Goal: Transaction & Acquisition: Download file/media

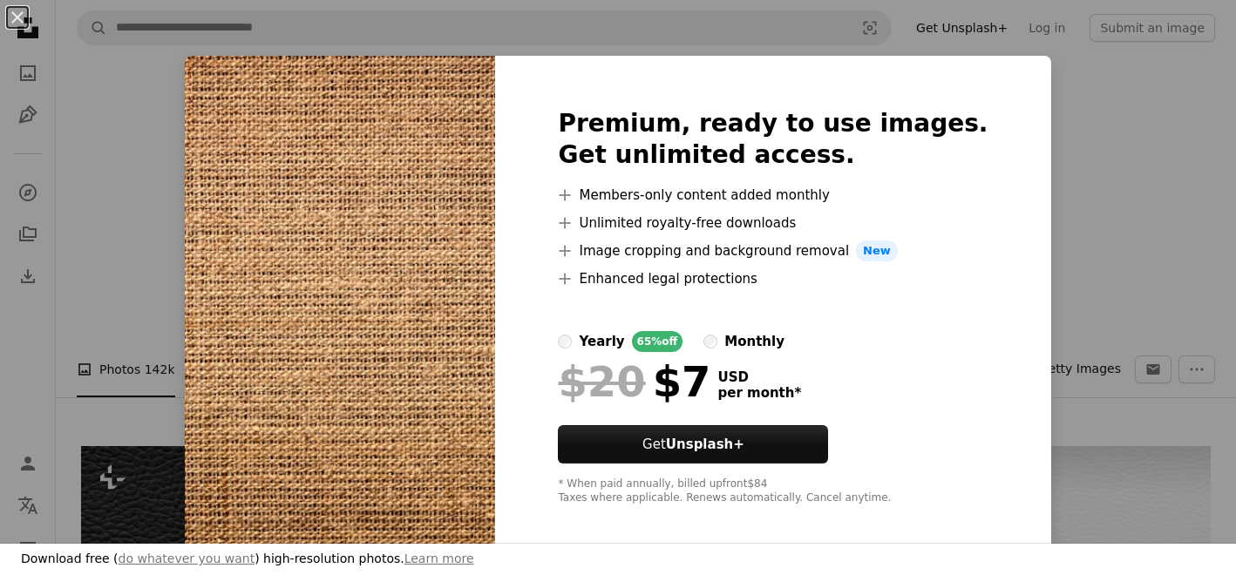
scroll to position [459, 0]
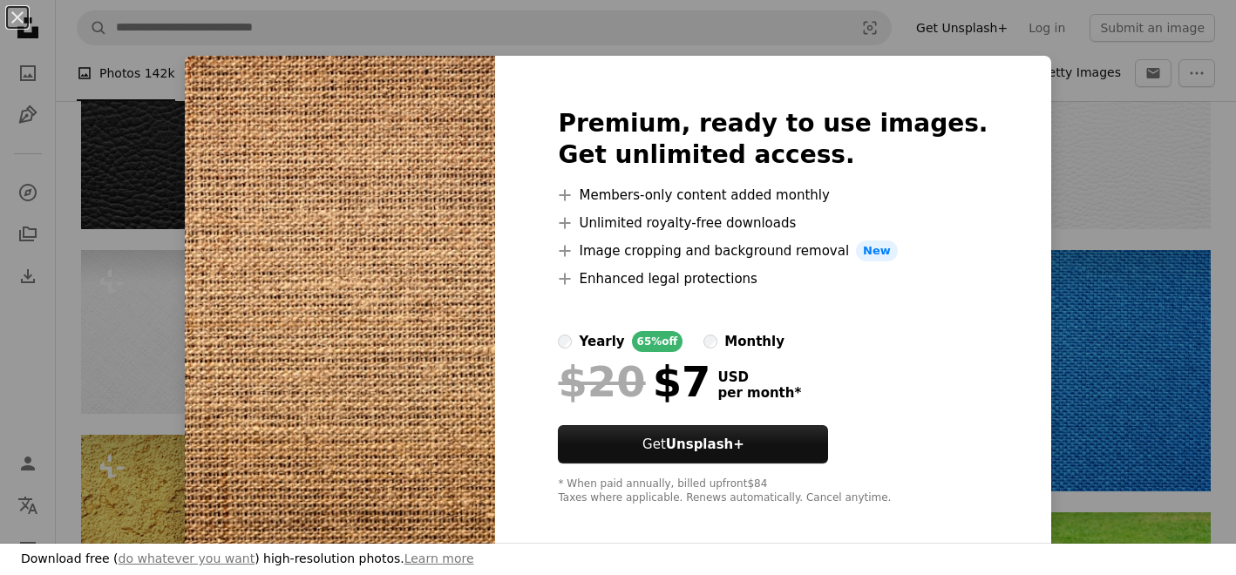
click at [118, 276] on div "An X shape Premium, ready to use images. Get unlimited access. A plus sign Memb…" at bounding box center [618, 287] width 1236 height 575
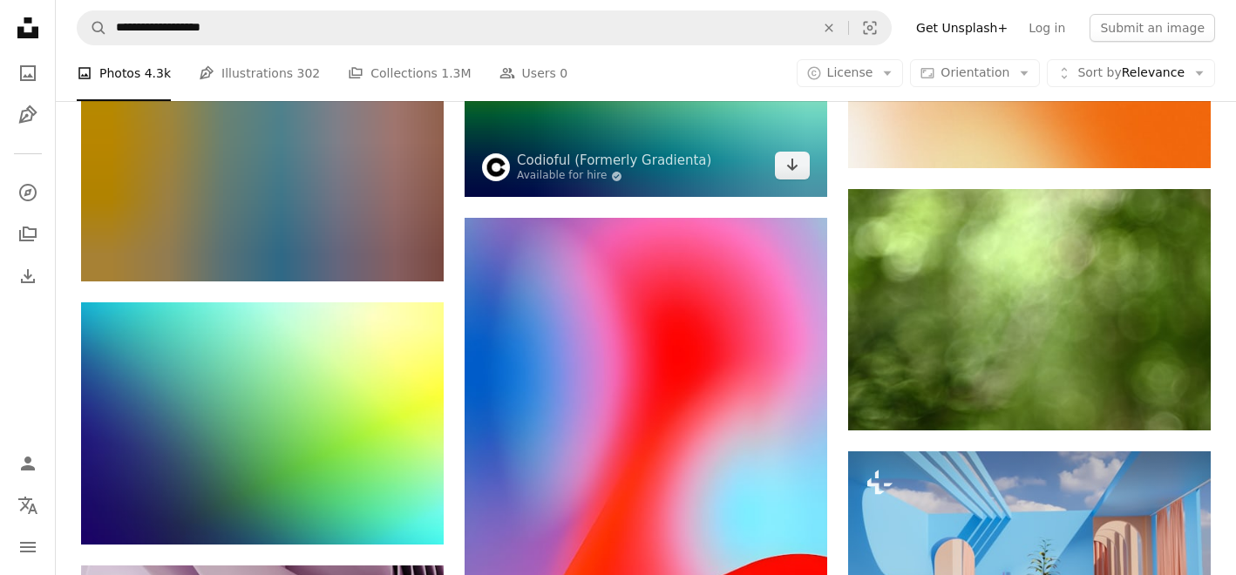
scroll to position [27021, 0]
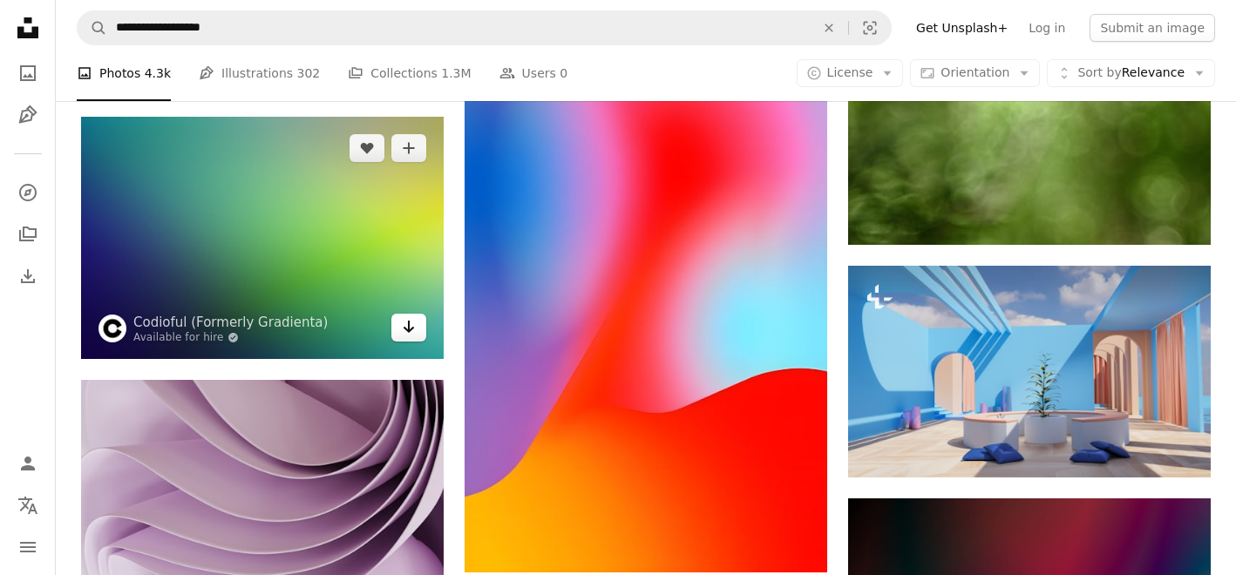
click at [406, 328] on icon "Arrow pointing down" at bounding box center [409, 326] width 14 height 21
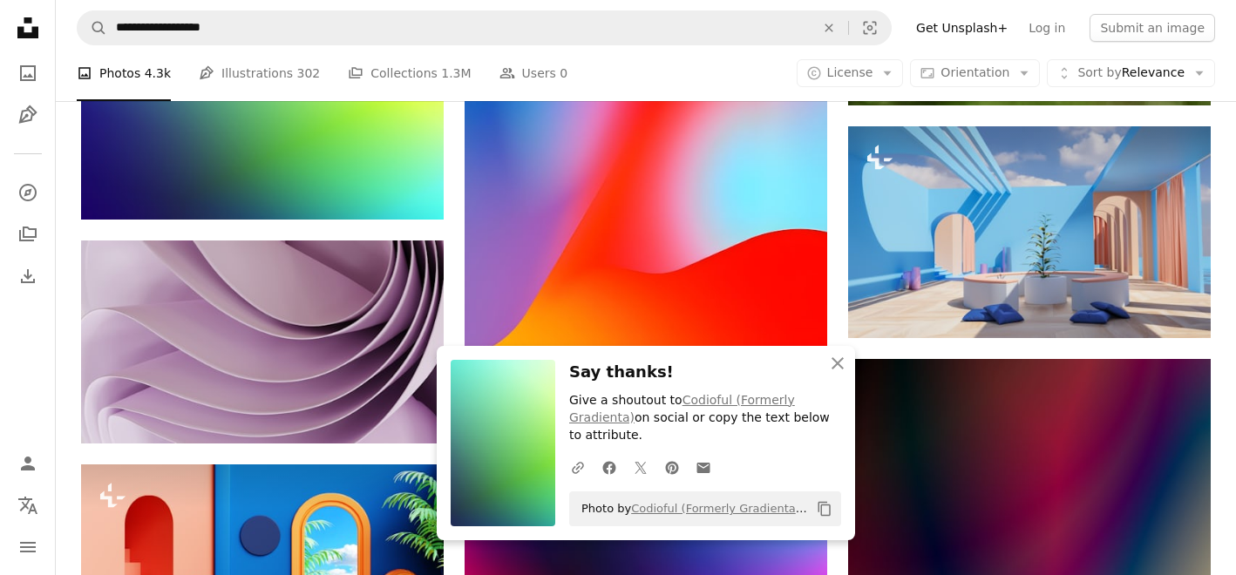
scroll to position [27163, 0]
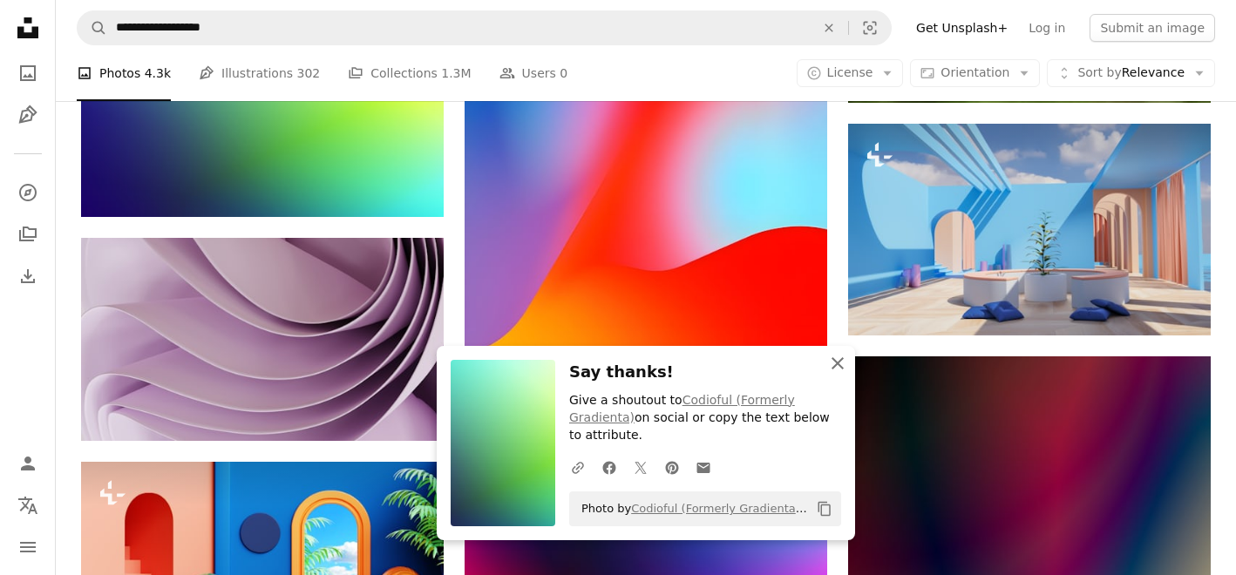
click at [849, 378] on button "An X shape Close" at bounding box center [837, 363] width 35 height 35
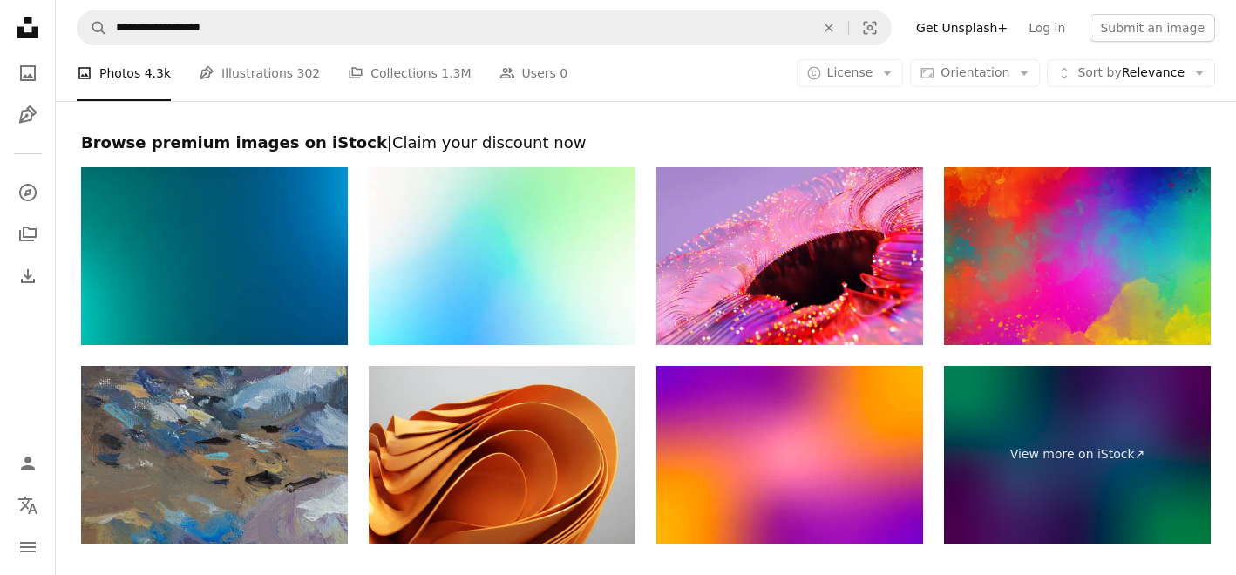
scroll to position [28940, 0]
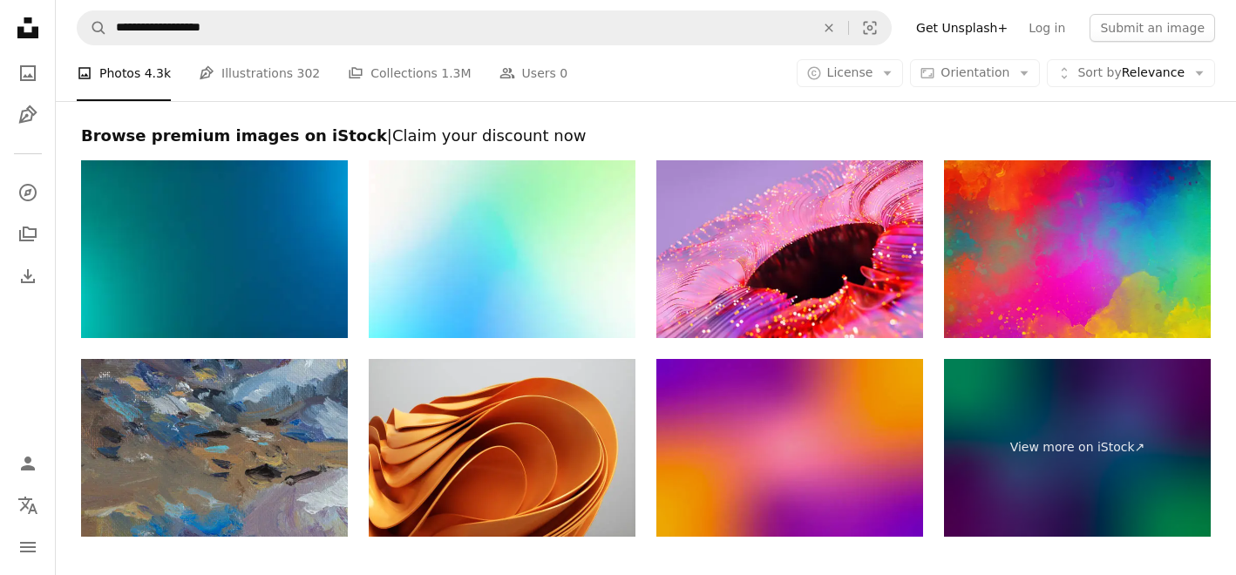
click at [795, 427] on img at bounding box center [789, 448] width 267 height 178
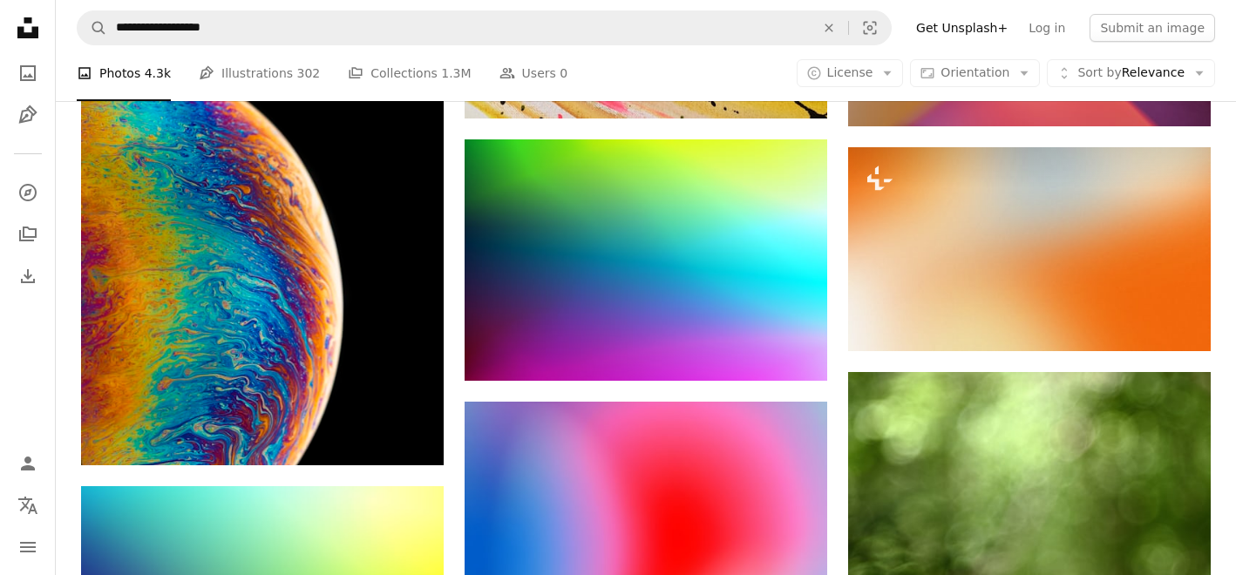
scroll to position [26644, 0]
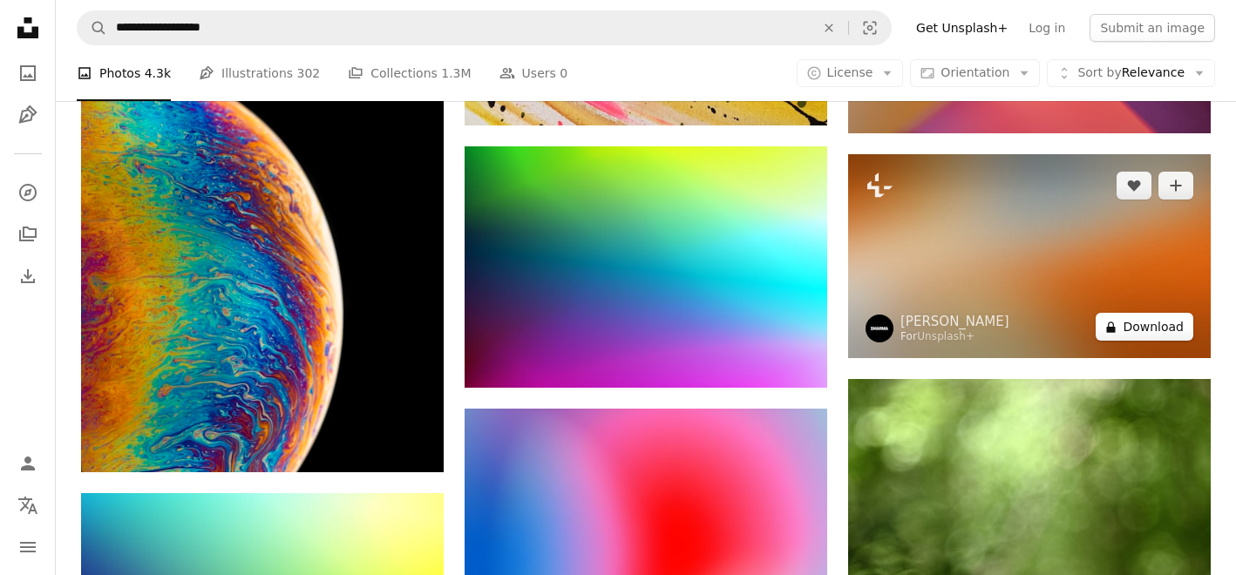
click at [1145, 328] on button "A lock Download" at bounding box center [1145, 327] width 98 height 28
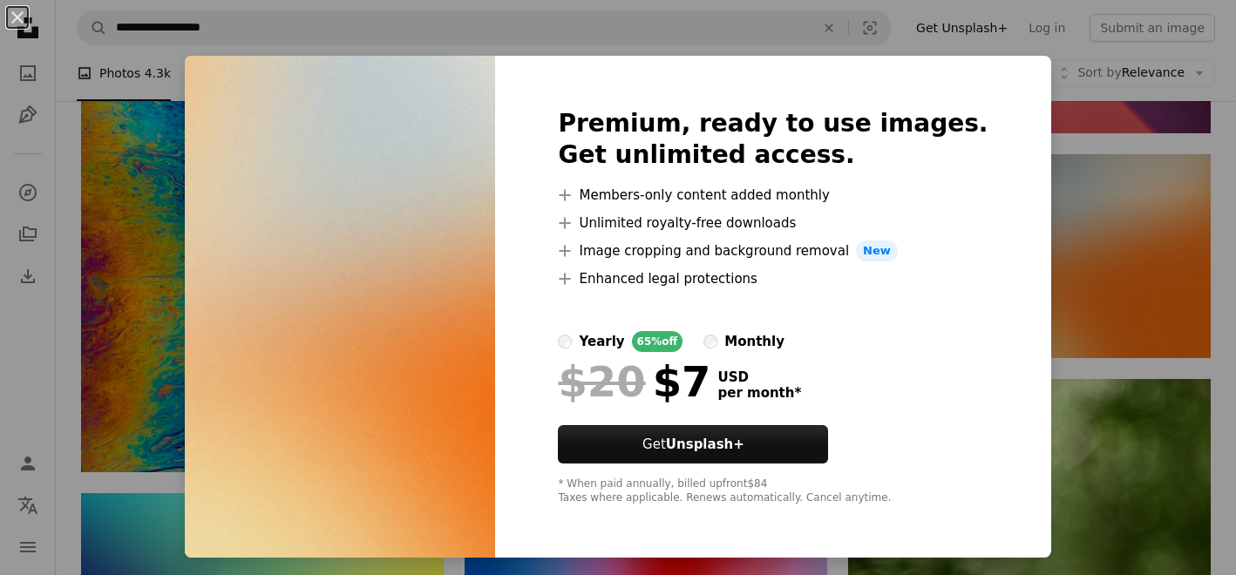
click at [171, 160] on div "An X shape Premium, ready to use images. Get unlimited access. A plus sign Memb…" at bounding box center [618, 287] width 1236 height 575
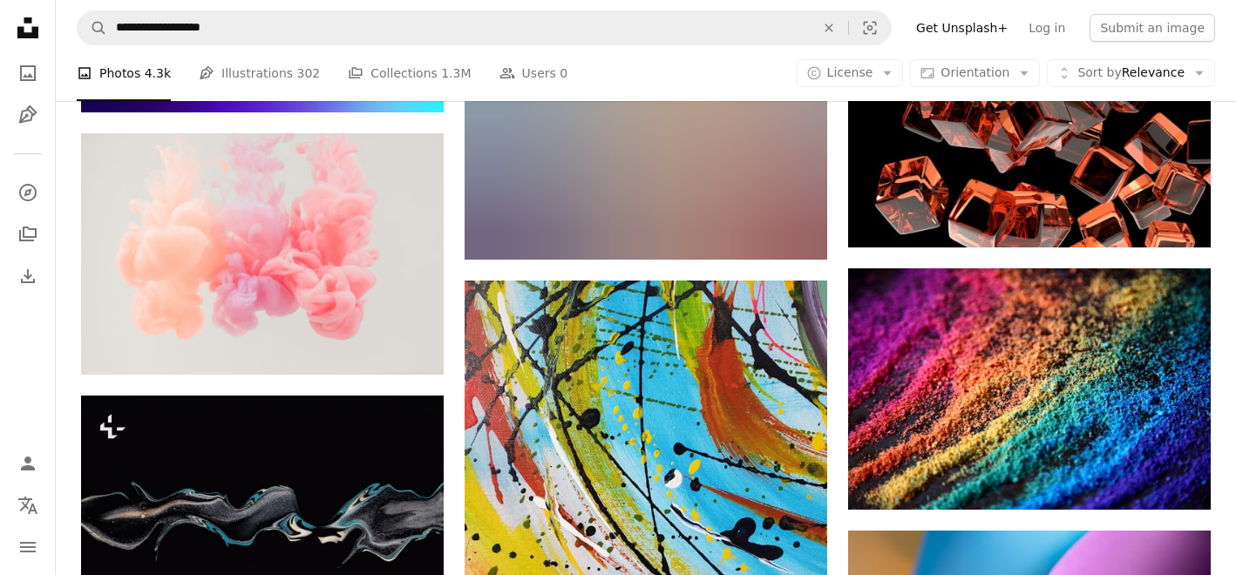
scroll to position [26010, 0]
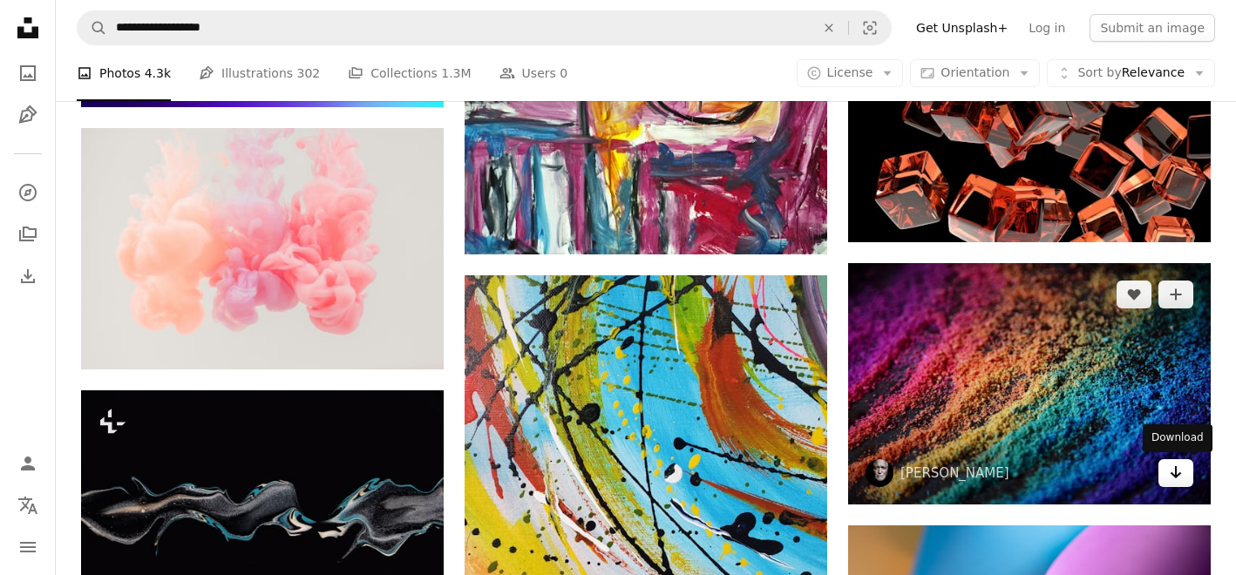
click at [1174, 472] on icon "Arrow pointing down" at bounding box center [1176, 472] width 14 height 21
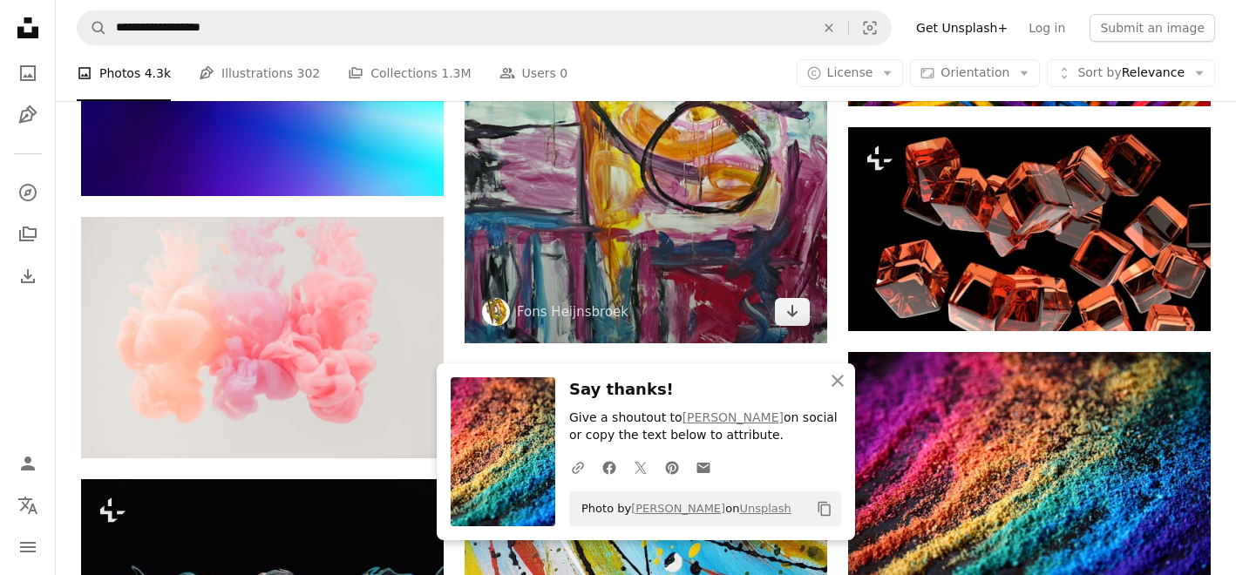
scroll to position [25901, 0]
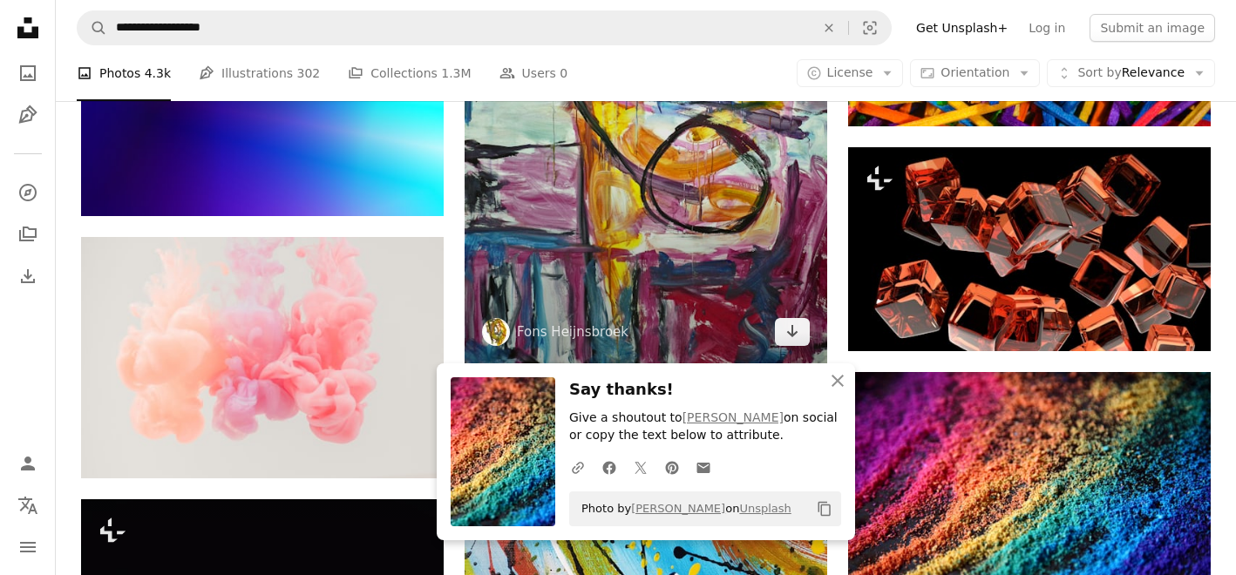
click at [699, 235] on img at bounding box center [646, 130] width 363 height 466
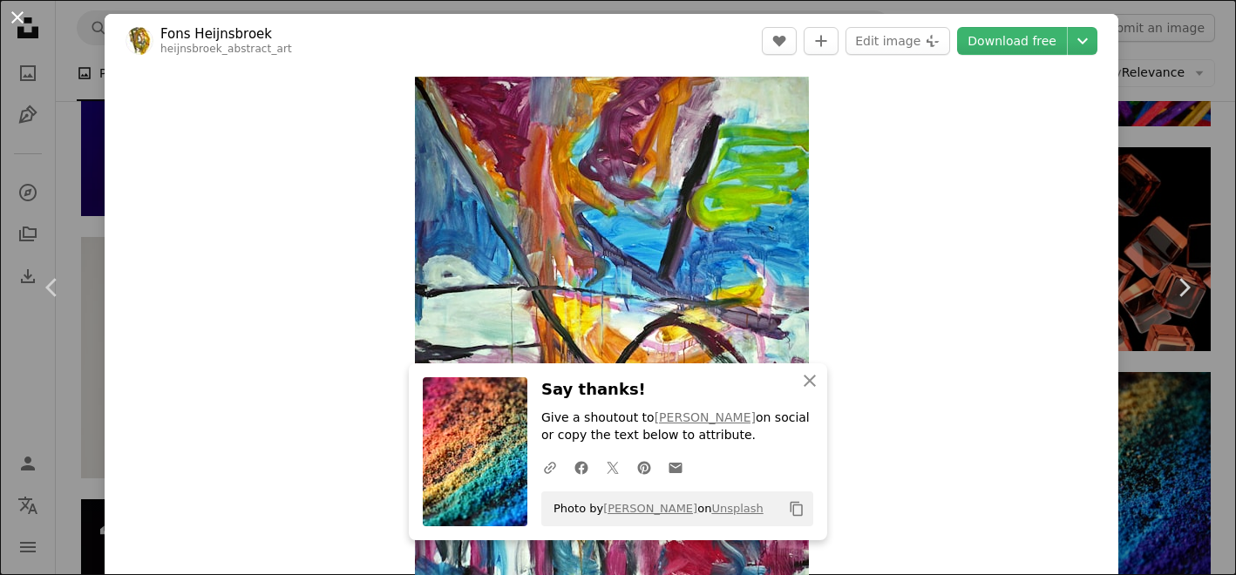
click at [16, 13] on button "An X shape" at bounding box center [17, 17] width 21 height 21
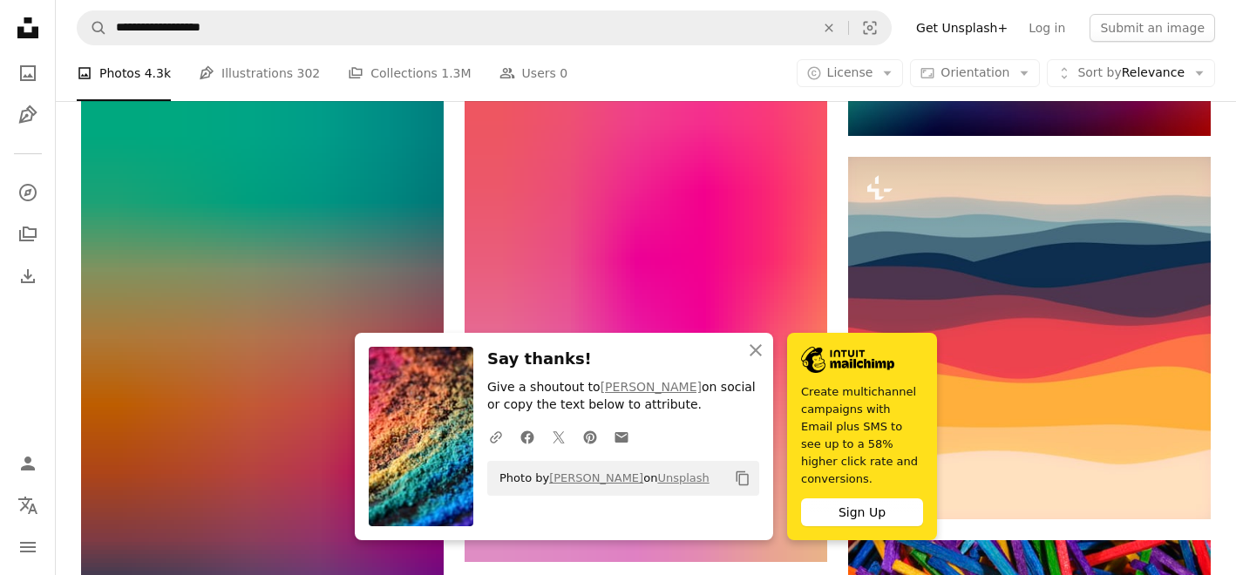
scroll to position [25206, 0]
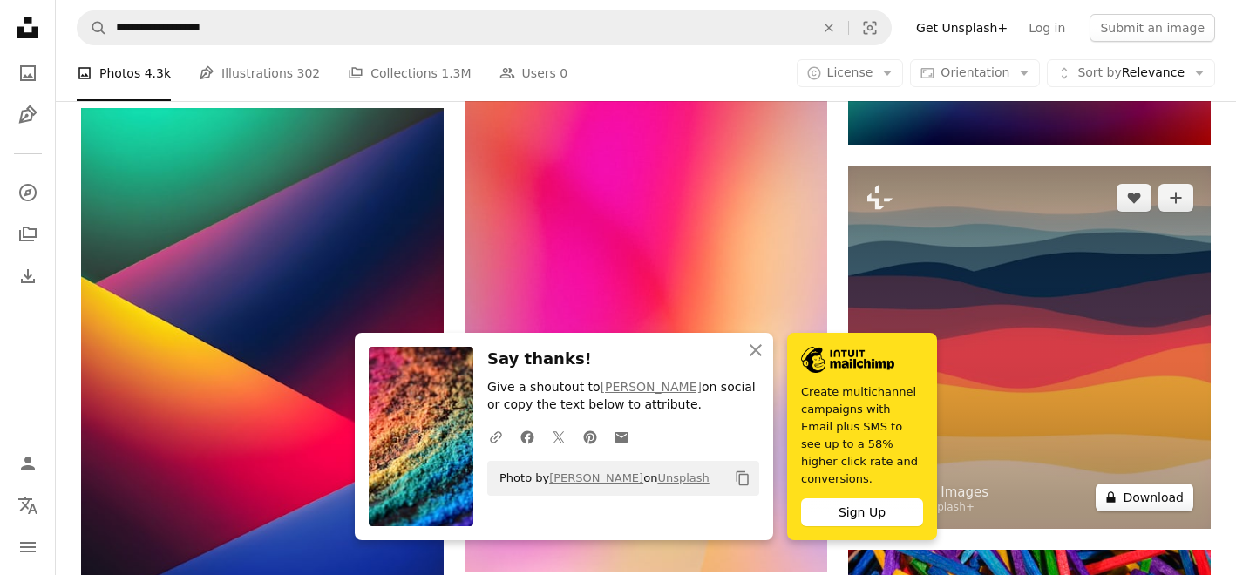
click at [1150, 498] on button "A lock Download" at bounding box center [1145, 498] width 98 height 28
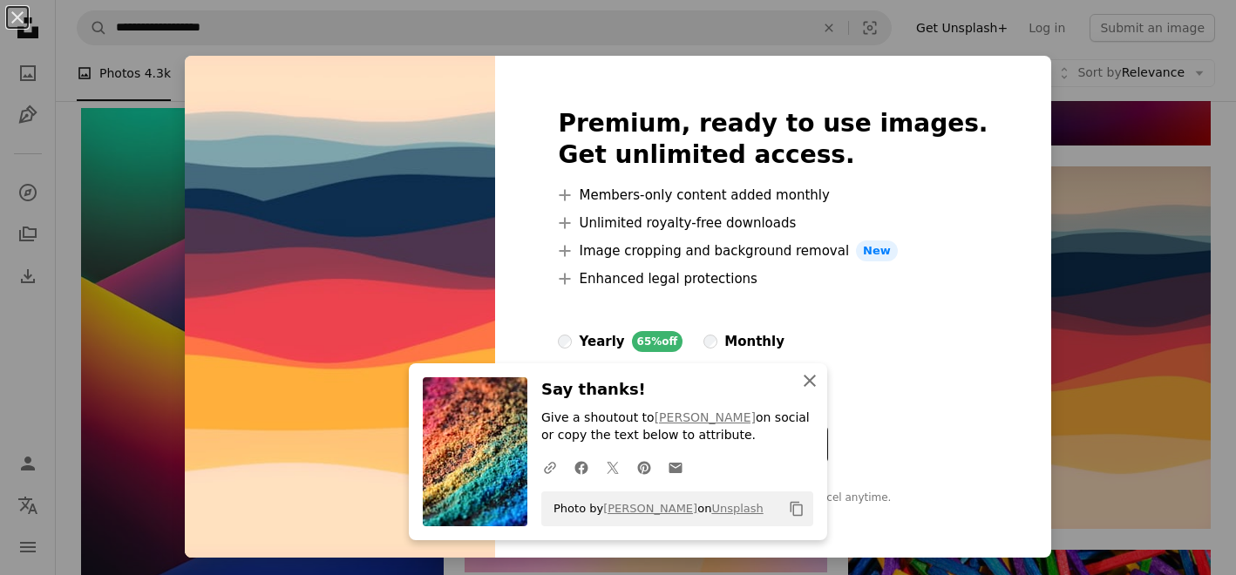
click at [811, 374] on icon "An X shape" at bounding box center [809, 381] width 21 height 21
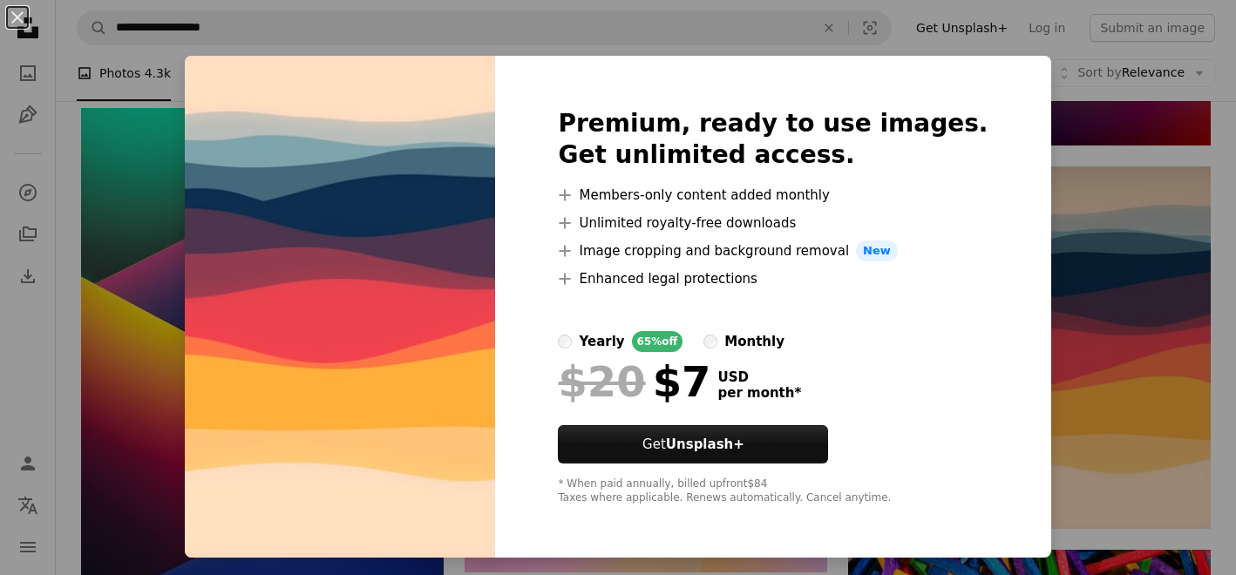
click at [130, 167] on div "An X shape Premium, ready to use images. Get unlimited access. A plus sign Memb…" at bounding box center [618, 287] width 1236 height 575
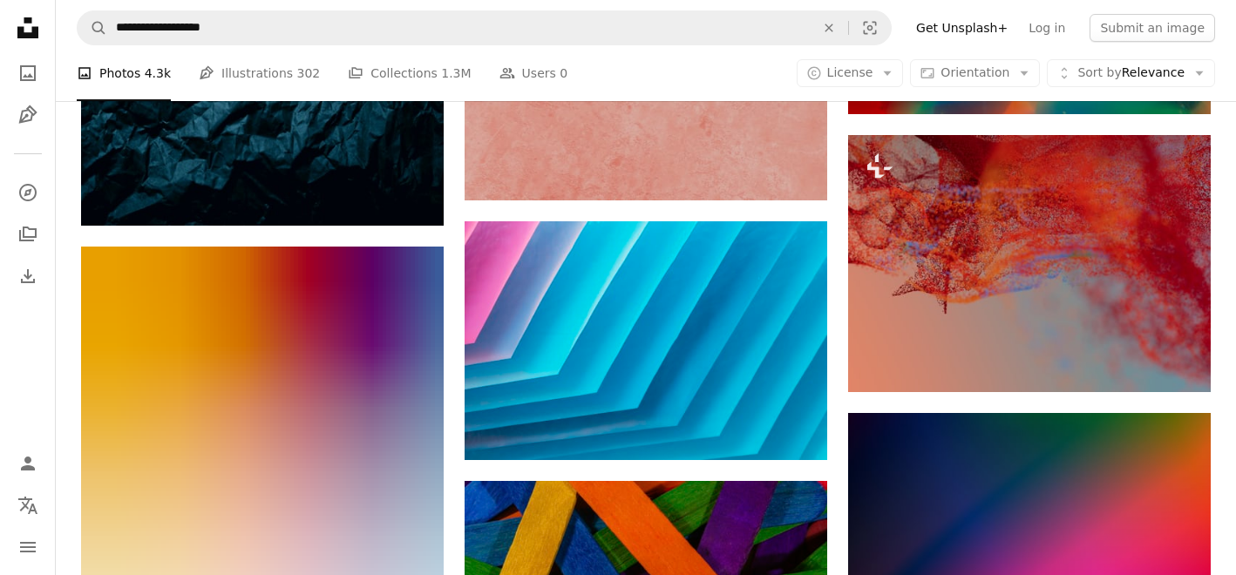
scroll to position [21612, 0]
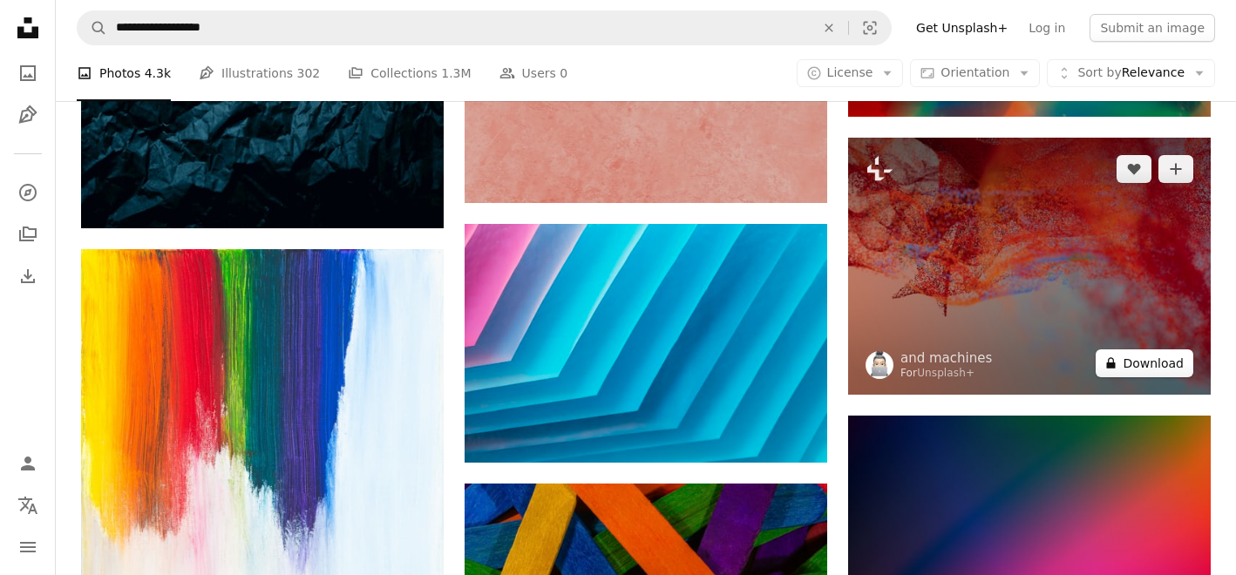
click at [1139, 357] on button "A lock Download" at bounding box center [1145, 364] width 98 height 28
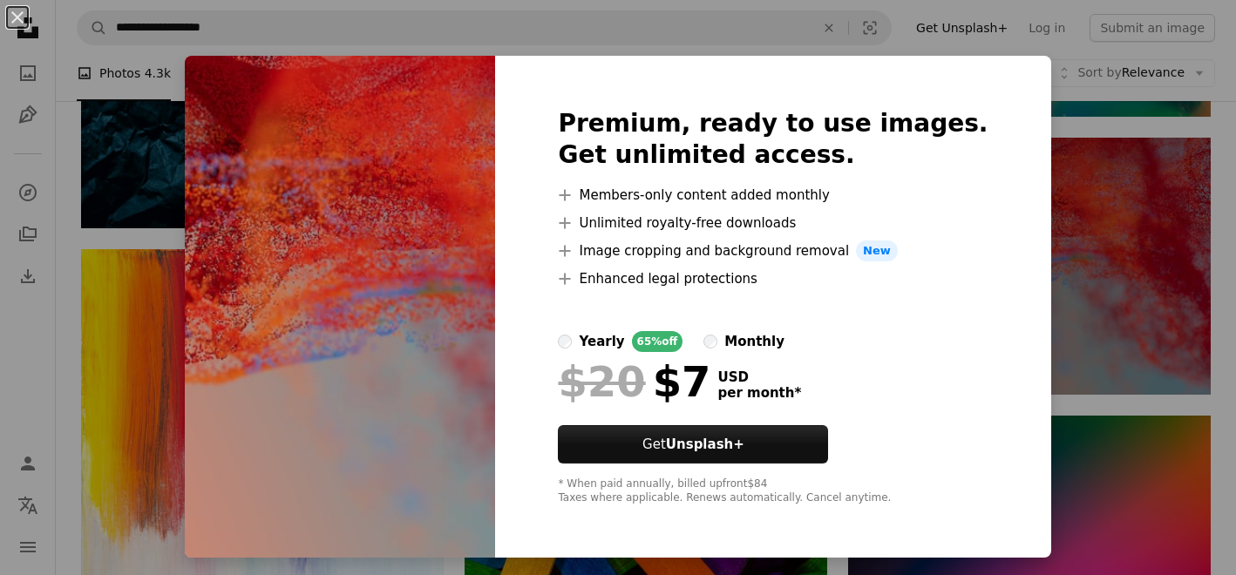
click at [1065, 242] on div "An X shape Premium, ready to use images. Get unlimited access. A plus sign Memb…" at bounding box center [618, 287] width 1236 height 575
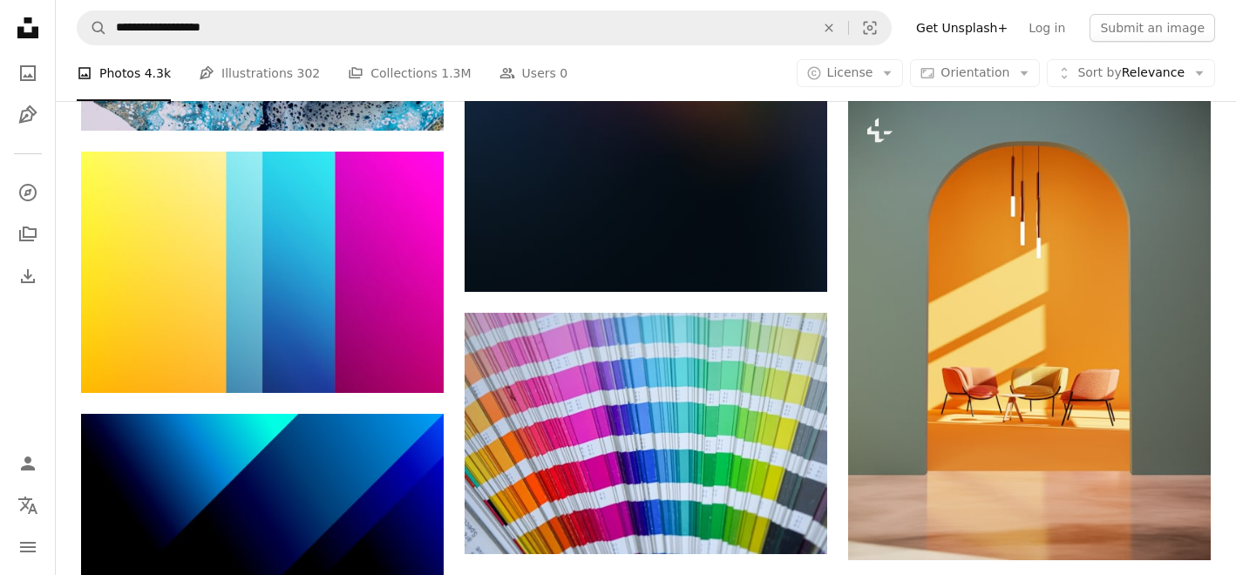
scroll to position [18717, 0]
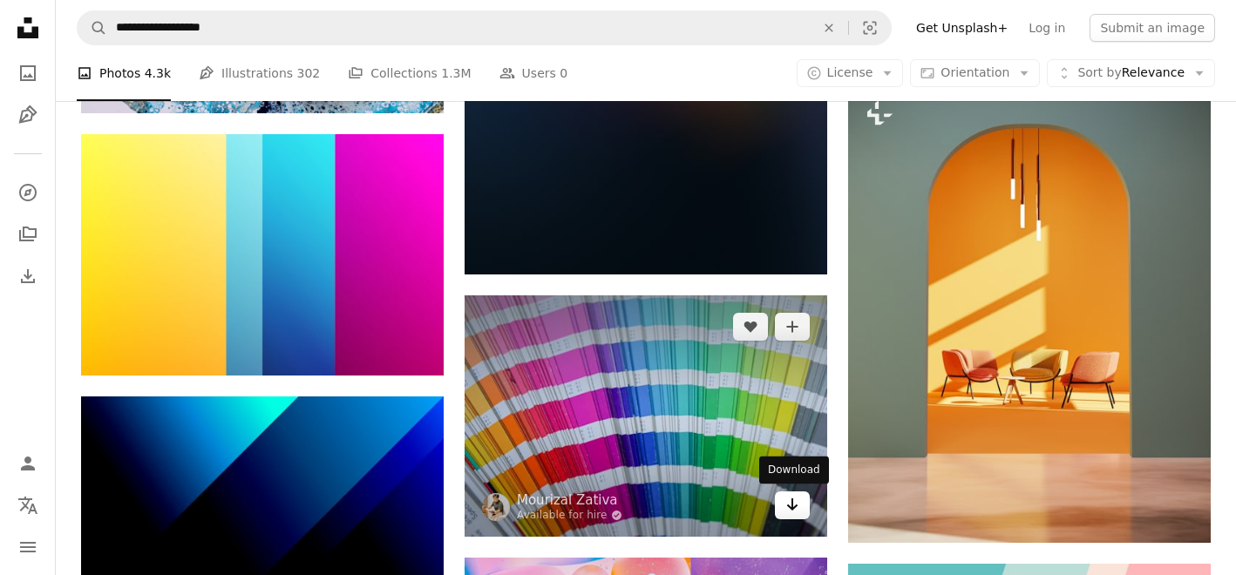
click at [795, 505] on icon "Download" at bounding box center [792, 505] width 11 height 12
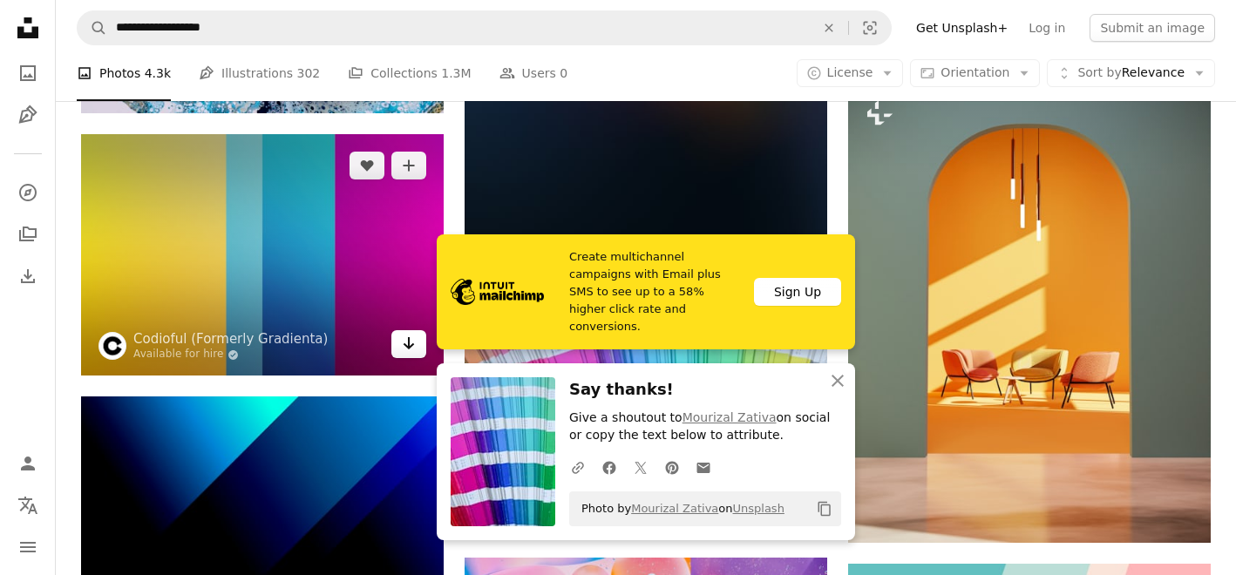
click at [405, 347] on icon "Arrow pointing down" at bounding box center [409, 343] width 14 height 21
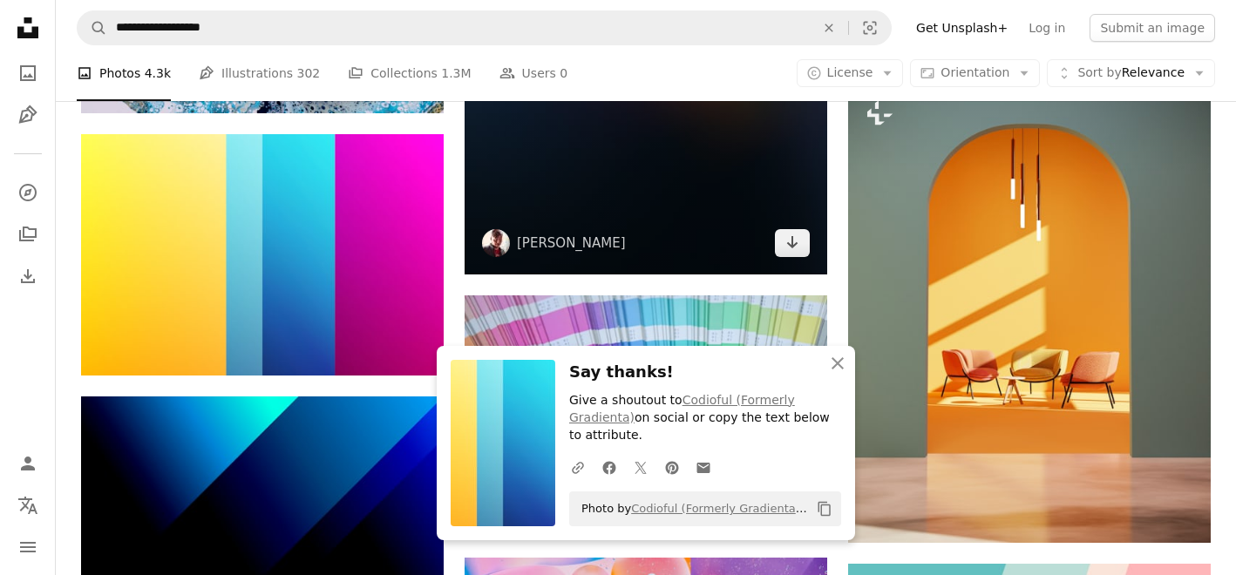
click at [717, 222] on img at bounding box center [646, 3] width 363 height 544
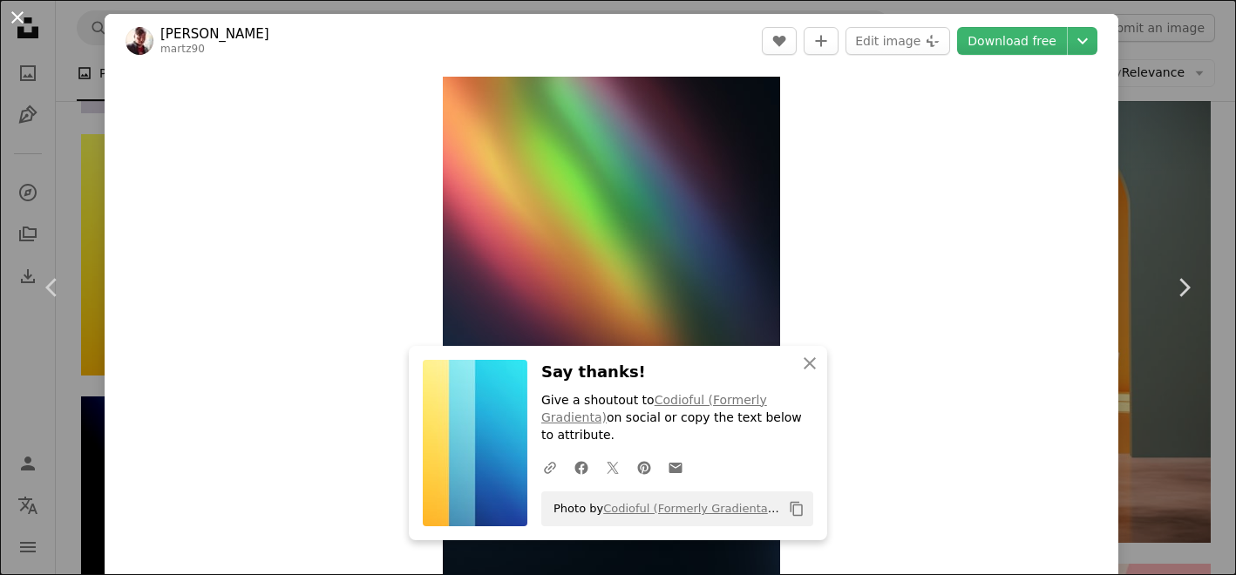
click at [14, 17] on button "An X shape" at bounding box center [17, 17] width 21 height 21
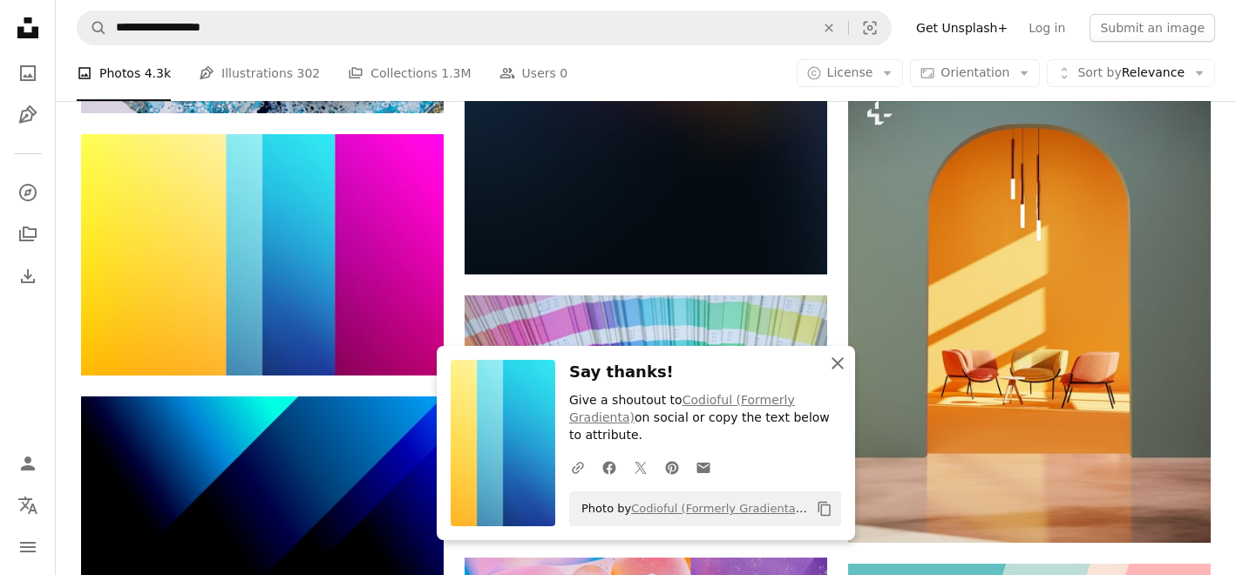
click at [840, 363] on icon "An X shape" at bounding box center [837, 363] width 21 height 21
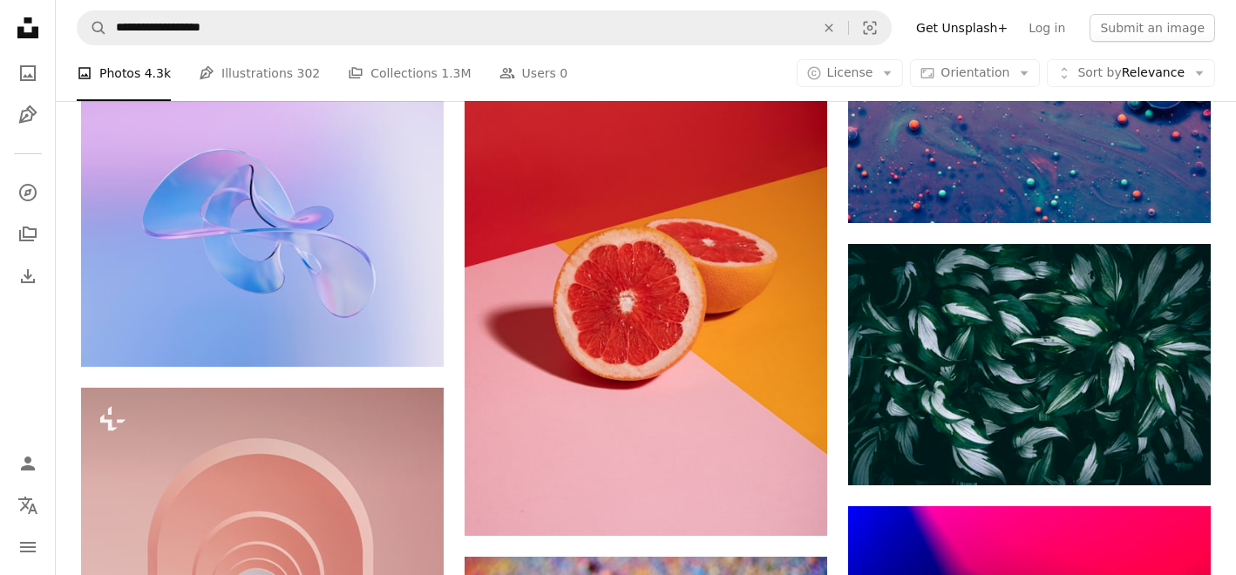
scroll to position [17154, 0]
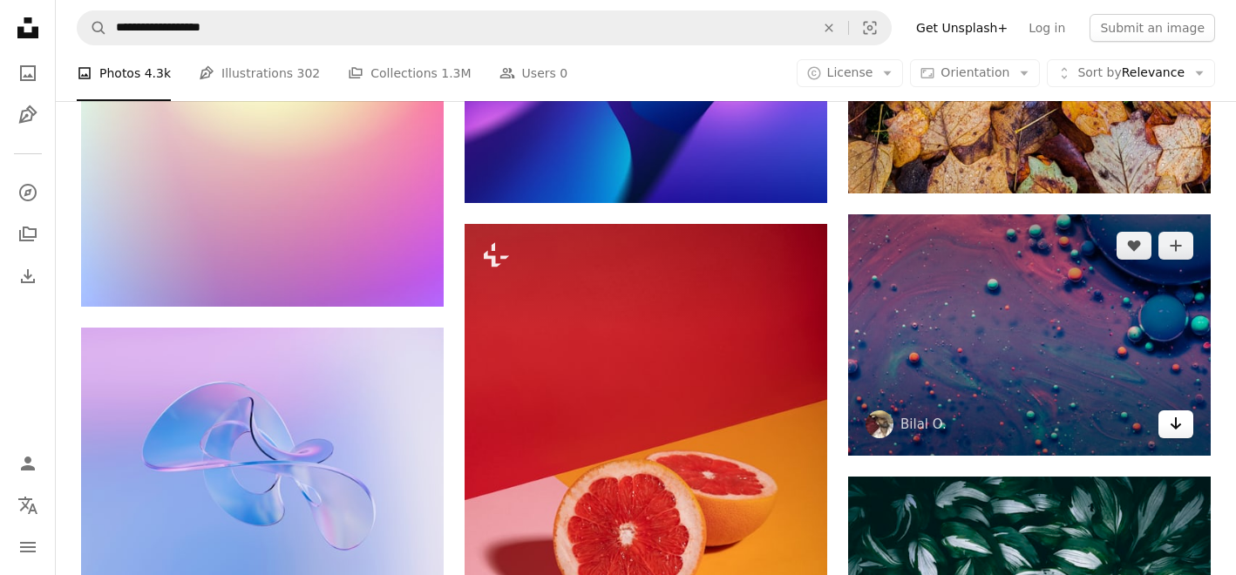
click at [1174, 426] on icon "Download" at bounding box center [1176, 424] width 11 height 12
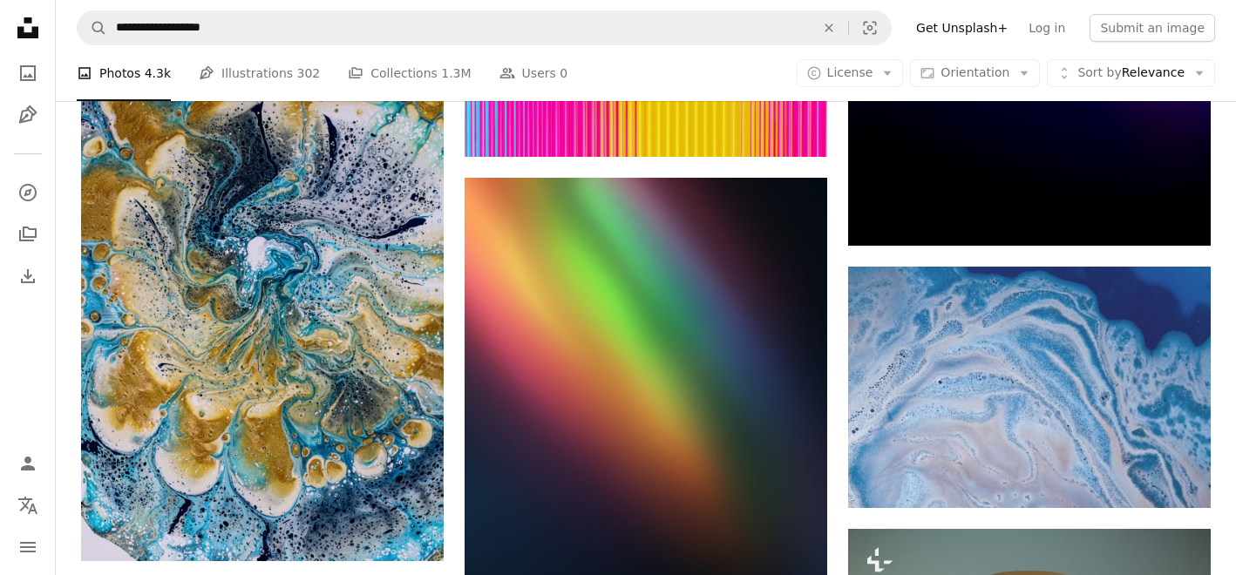
scroll to position [18273, 0]
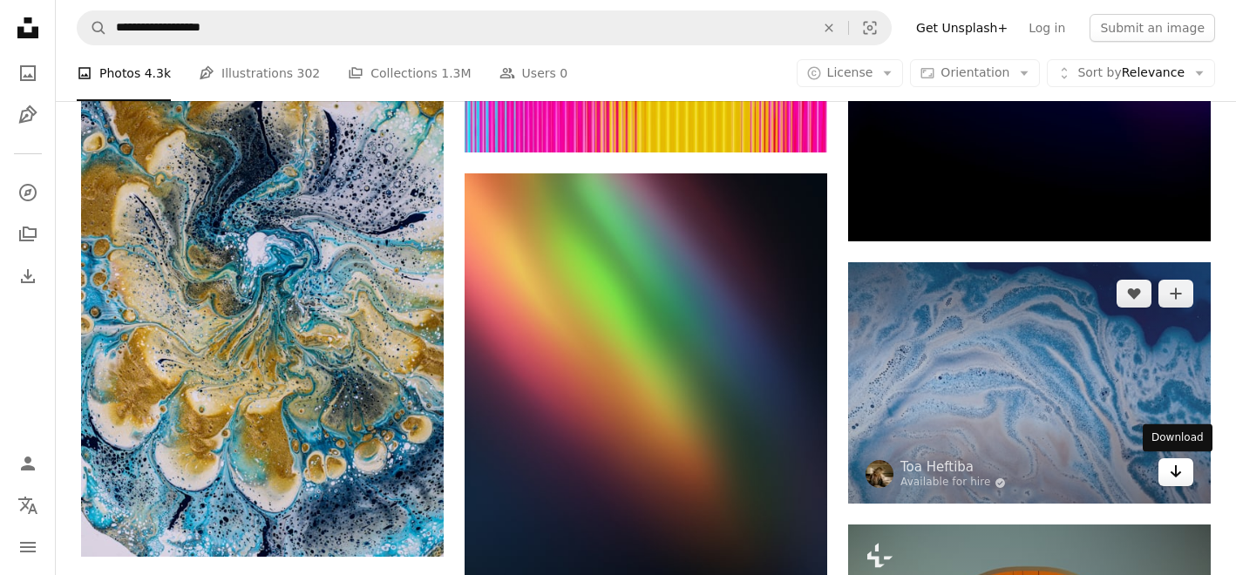
click at [1174, 467] on icon "Arrow pointing down" at bounding box center [1176, 471] width 14 height 21
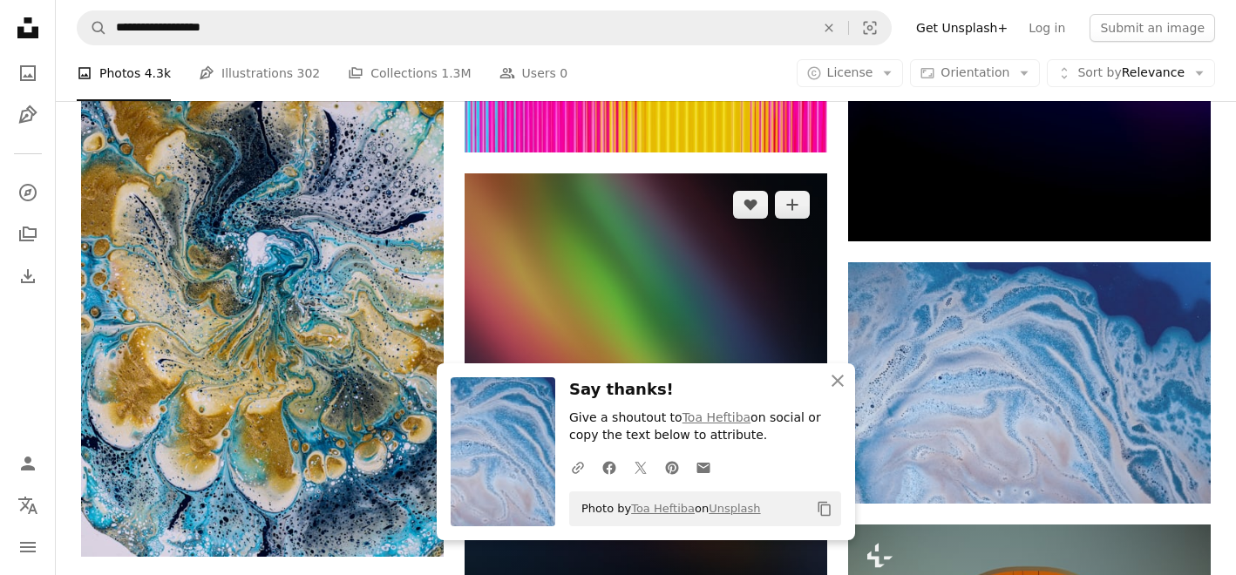
click at [683, 297] on img at bounding box center [646, 445] width 363 height 544
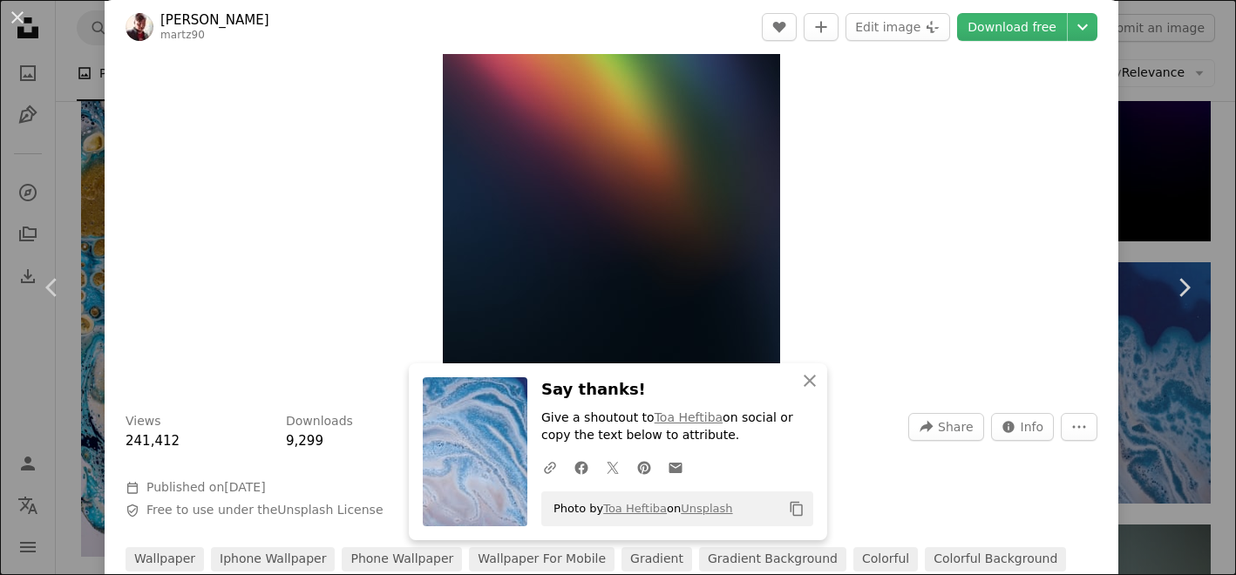
scroll to position [180, 0]
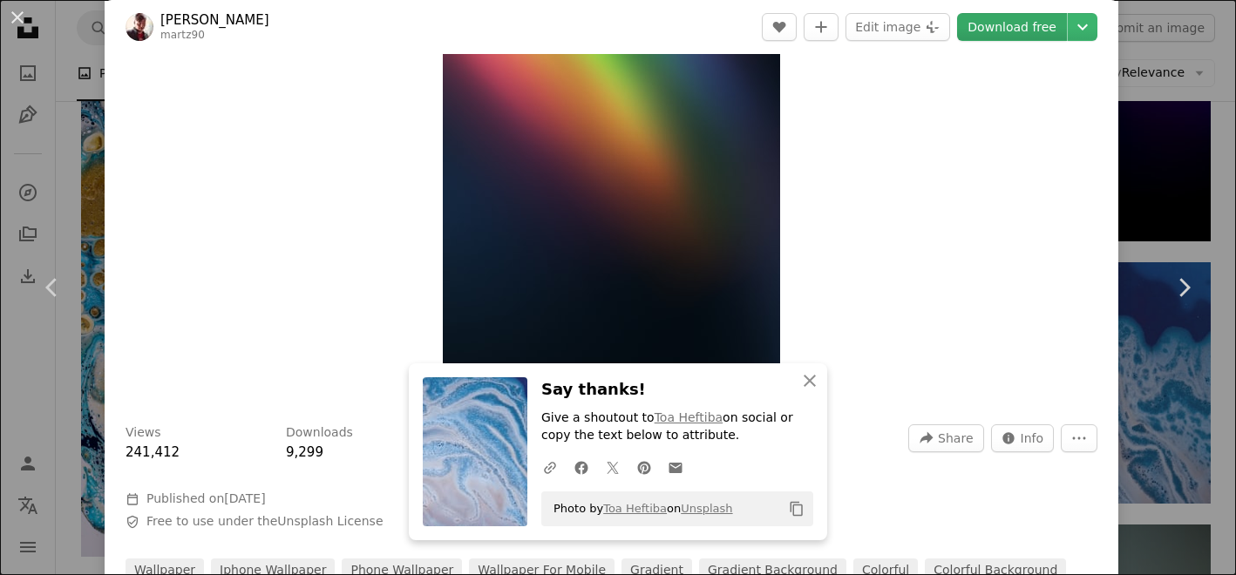
click at [1009, 29] on link "Download free" at bounding box center [1012, 27] width 110 height 28
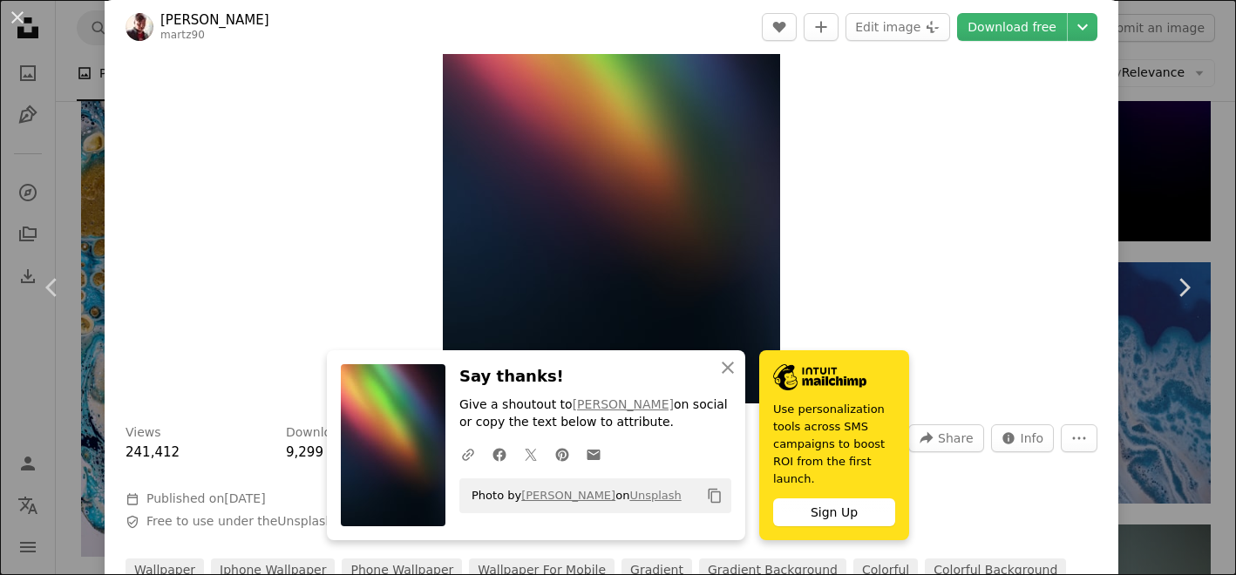
click at [1085, 139] on div "Zoom in" at bounding box center [612, 150] width 1014 height 524
